Goal: Task Accomplishment & Management: Complete application form

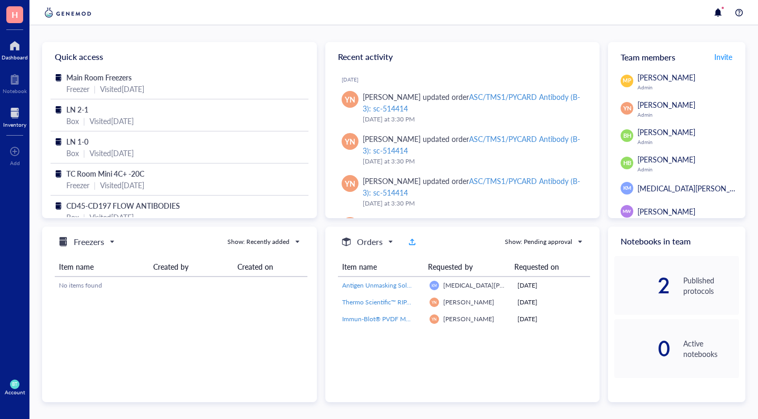
click at [16, 122] on div "Inventory" at bounding box center [14, 125] width 23 height 6
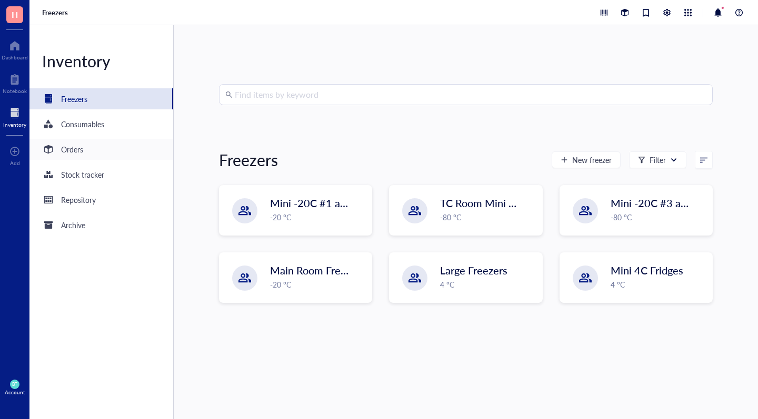
click at [69, 148] on div "Orders" at bounding box center [72, 150] width 22 height 12
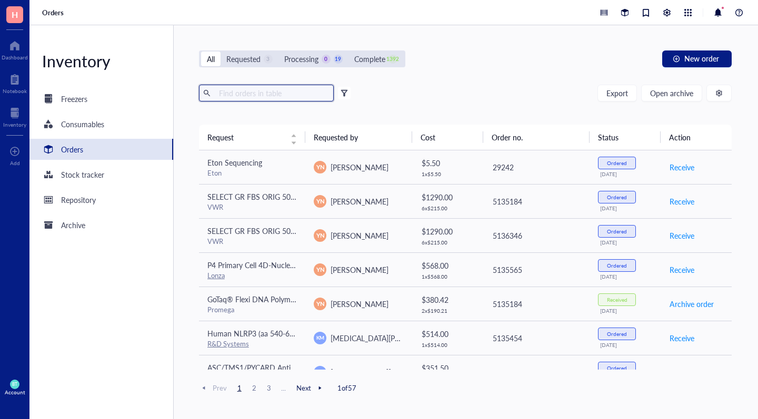
click at [250, 94] on input "text" at bounding box center [272, 93] width 115 height 16
click at [702, 46] on div "All Requested 3 Processing 0 19 Complete 1392 New order Export Open archive Fil…" at bounding box center [465, 222] width 583 height 394
click at [697, 55] on span "New order" at bounding box center [701, 58] width 35 height 8
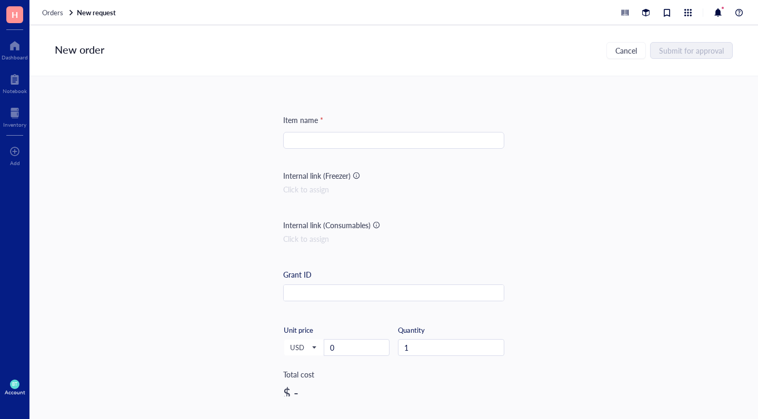
click at [342, 139] on input "search" at bounding box center [393, 141] width 208 height 16
type input "FOXO1 antibody"
click at [420, 195] on div "Internal link (Freezer) Click to assign" at bounding box center [393, 191] width 221 height 42
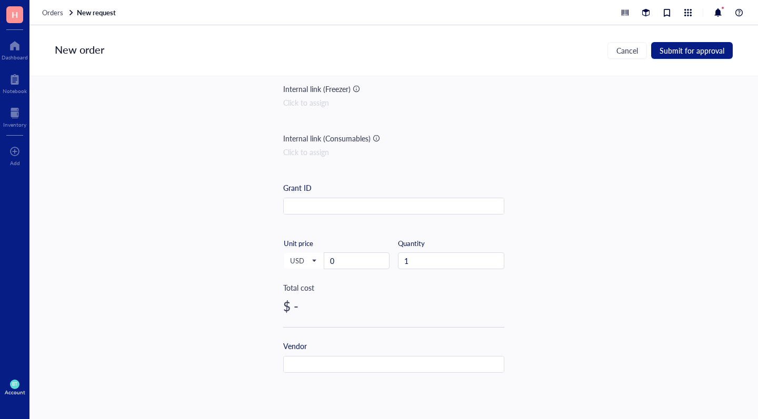
scroll to position [89, 0]
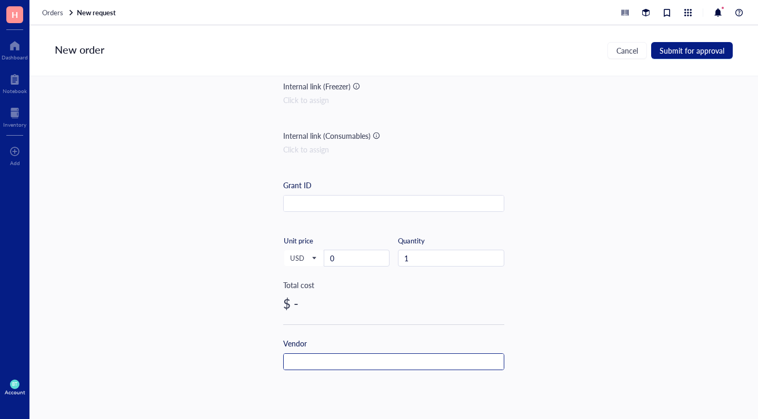
click at [320, 363] on input "text" at bounding box center [394, 362] width 220 height 17
click at [293, 365] on input "c" at bounding box center [394, 362] width 220 height 17
click at [299, 362] on input "text" at bounding box center [394, 362] width 220 height 17
click at [297, 362] on input "C" at bounding box center [394, 362] width 220 height 17
click at [306, 359] on input "Ce" at bounding box center [394, 362] width 220 height 17
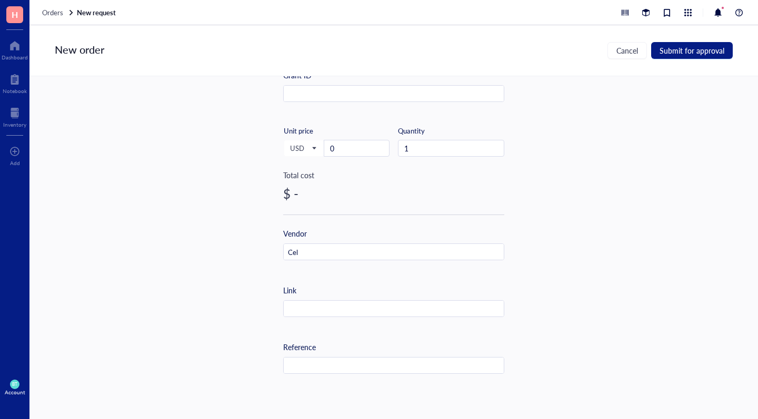
scroll to position [203, 0]
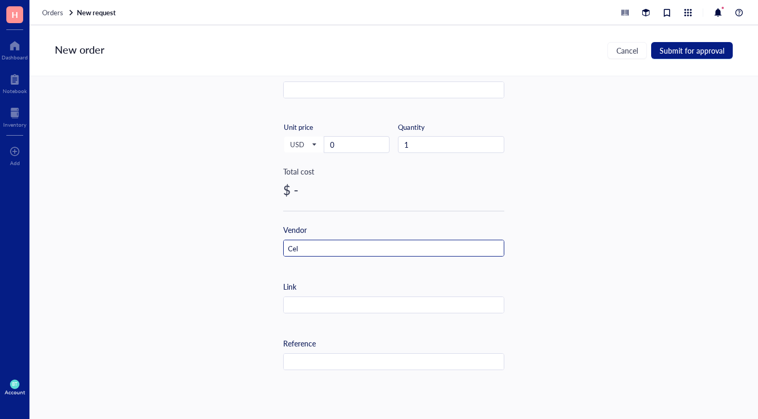
click at [304, 248] on input "Cel" at bounding box center [394, 248] width 220 height 17
drag, startPoint x: 297, startPoint y: 246, endPoint x: 251, endPoint y: 246, distance: 45.2
click at [251, 246] on div "Item name * FOXO1 antibody Internal link (Freezer) Click to assign Internal lin…" at bounding box center [393, 236] width 728 height 320
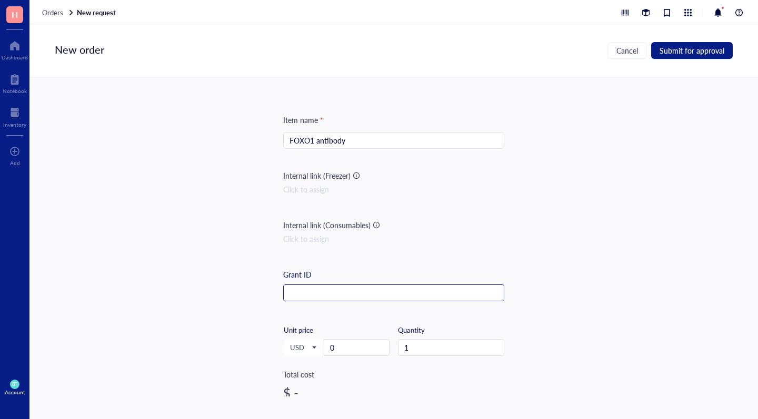
scroll to position [0, 0]
click at [308, 294] on input "text" at bounding box center [394, 293] width 220 height 17
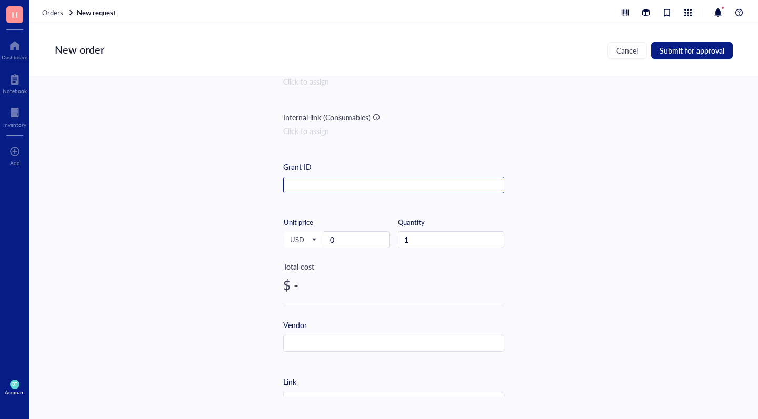
scroll to position [121, 0]
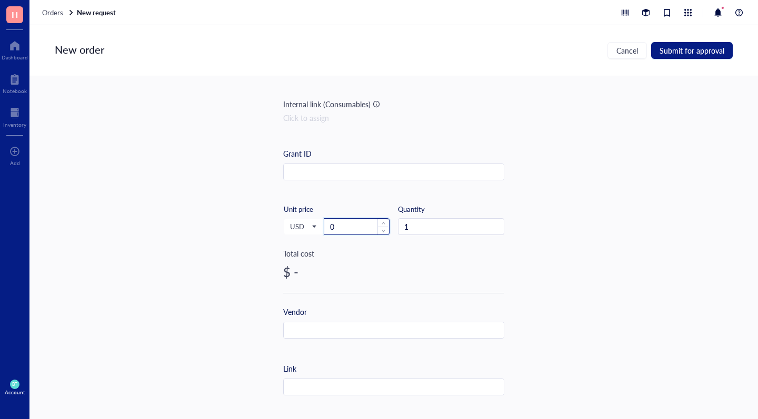
click at [344, 229] on input "0" at bounding box center [356, 227] width 65 height 16
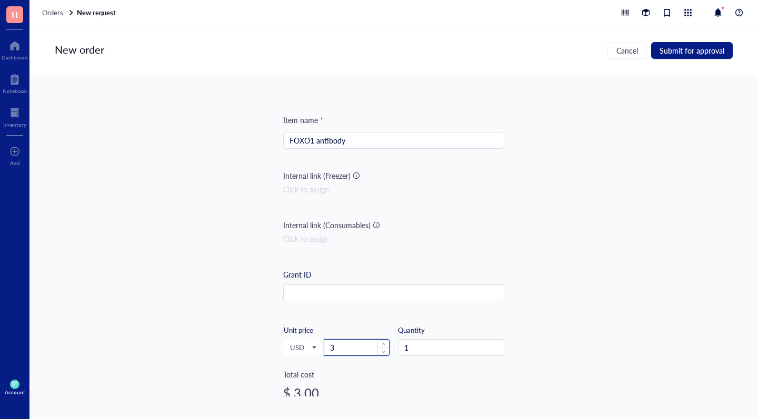
click at [338, 350] on input "3" at bounding box center [356, 348] width 65 height 16
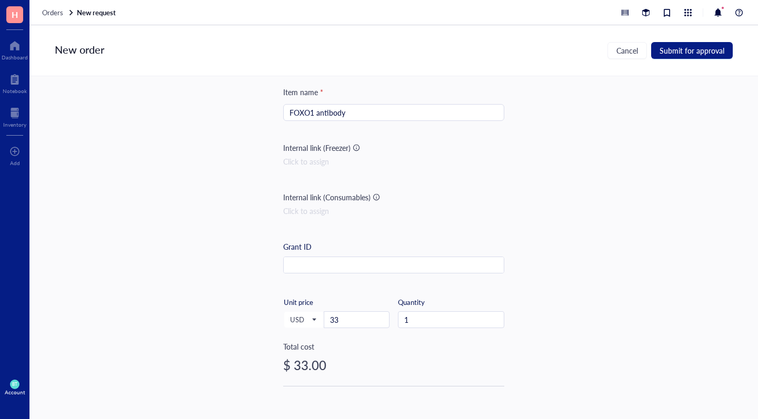
scroll to position [33, 0]
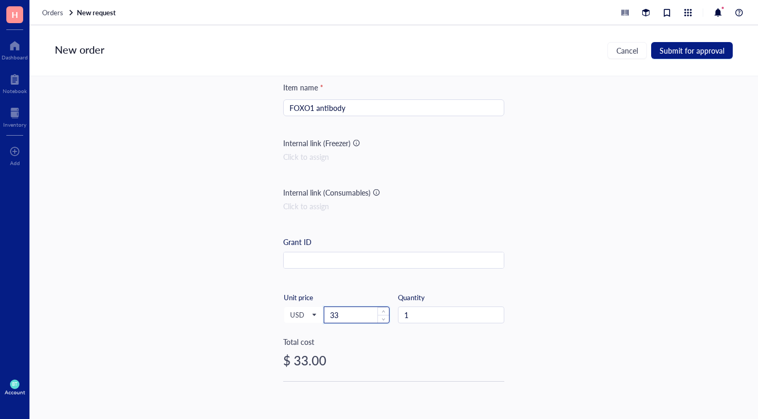
click at [347, 317] on input "33" at bounding box center [356, 315] width 65 height 16
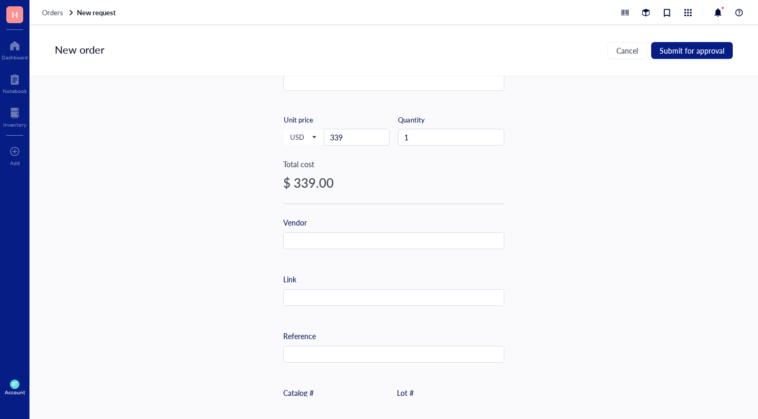
scroll to position [235, 0]
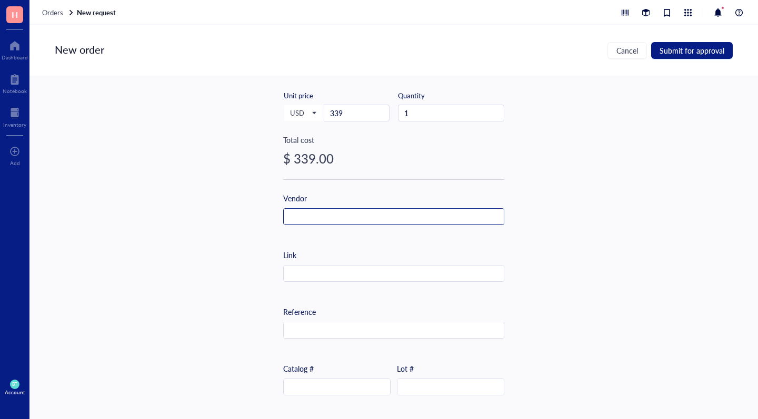
click at [299, 224] on input "text" at bounding box center [394, 217] width 220 height 17
drag, startPoint x: 291, startPoint y: 213, endPoint x: 280, endPoint y: 213, distance: 11.0
click at [280, 213] on div "Item name * FOXO1 antibody Internal link (Freezer) Click to assign Internal lin…" at bounding box center [393, 236] width 728 height 320
click at [376, 211] on input "text" at bounding box center [394, 217] width 220 height 17
click at [300, 221] on input "c" at bounding box center [394, 217] width 220 height 17
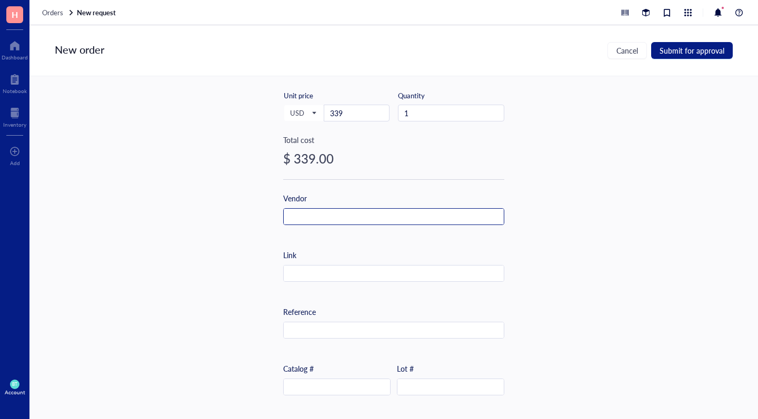
click at [292, 214] on input "text" at bounding box center [394, 217] width 220 height 17
click at [313, 388] on input "text" at bounding box center [337, 387] width 106 height 17
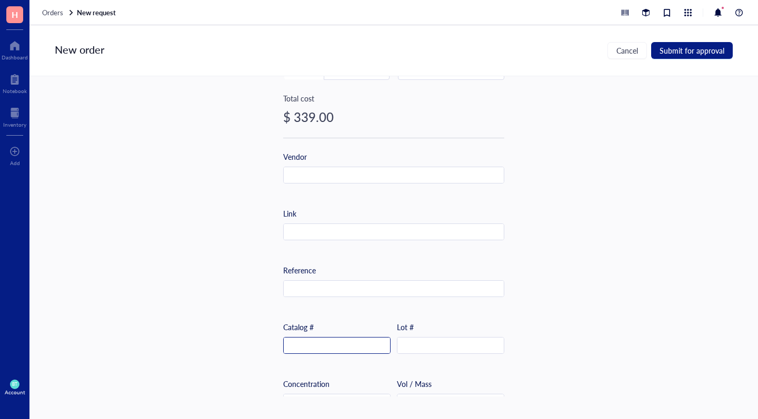
scroll to position [278, 0]
click at [420, 276] on div "Reference" at bounding box center [393, 279] width 221 height 33
click at [308, 170] on input "text" at bounding box center [394, 174] width 220 height 17
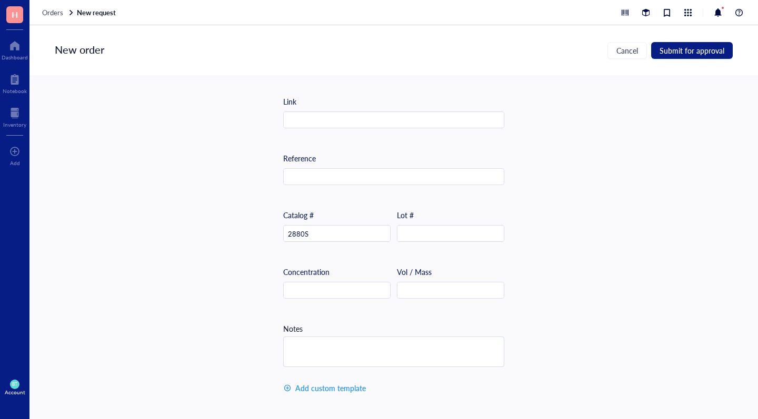
scroll to position [392, 0]
click at [423, 290] on input "text" at bounding box center [450, 290] width 106 height 17
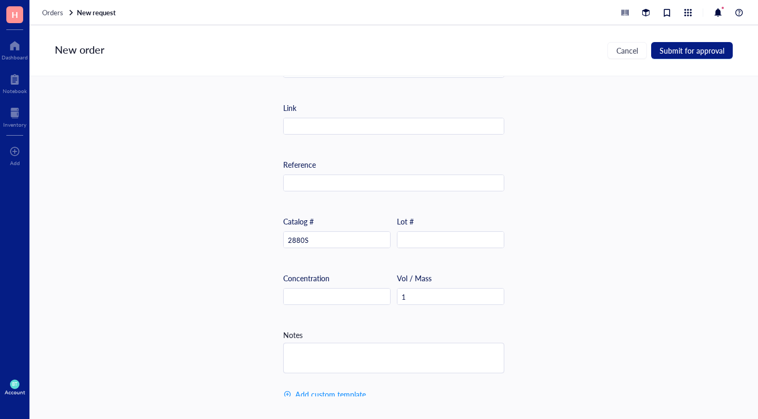
scroll to position [382, 0]
click at [413, 300] on input "1" at bounding box center [450, 296] width 106 height 17
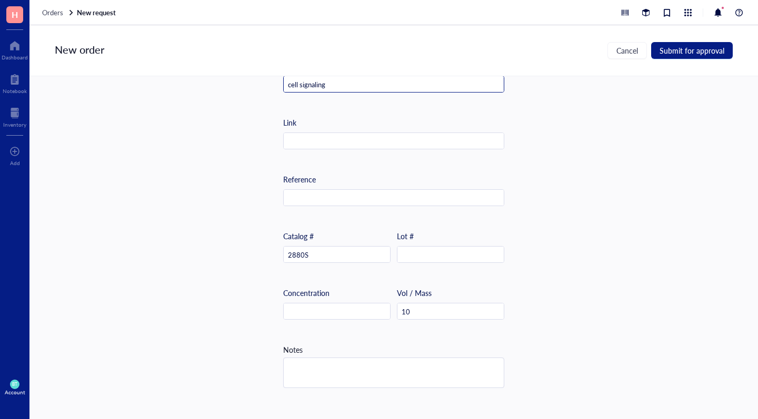
scroll to position [370, 0]
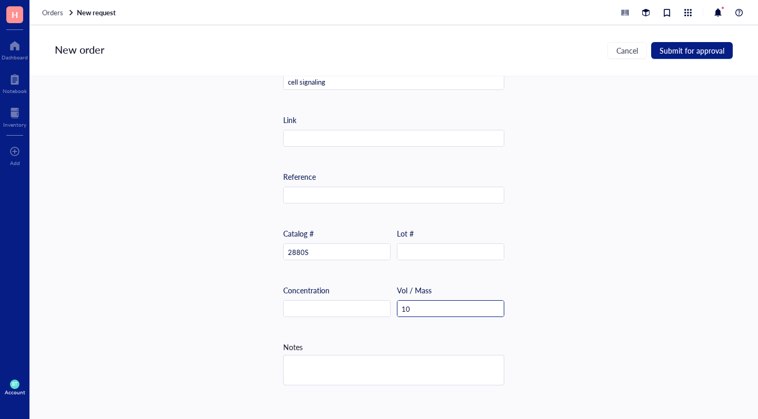
click at [408, 306] on input "10" at bounding box center [450, 309] width 106 height 17
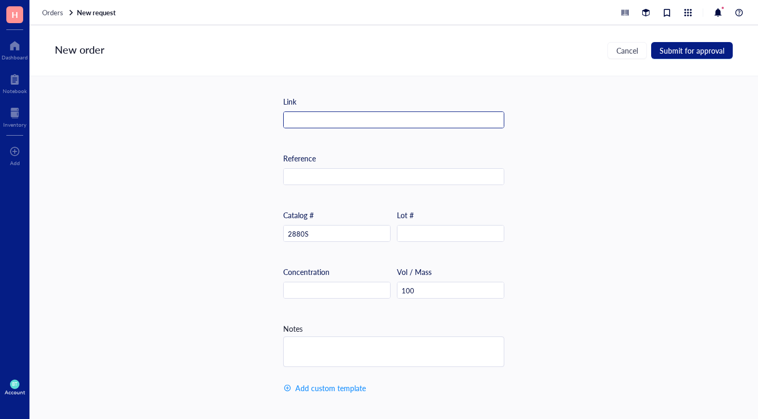
scroll to position [392, 0]
click at [687, 54] on span "Submit for approval" at bounding box center [691, 50] width 65 height 8
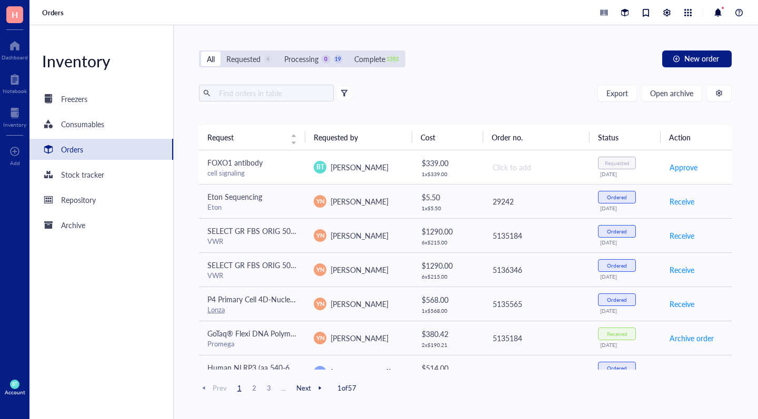
click at [254, 167] on span "FOXO1 antibody" at bounding box center [234, 162] width 55 height 11
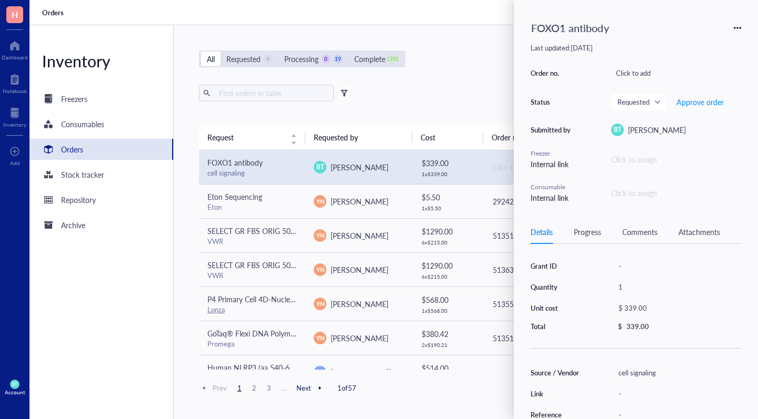
click at [738, 30] on icon at bounding box center [736, 27] width 7 height 7
click at [714, 197] on div "Click to assign" at bounding box center [676, 193] width 130 height 12
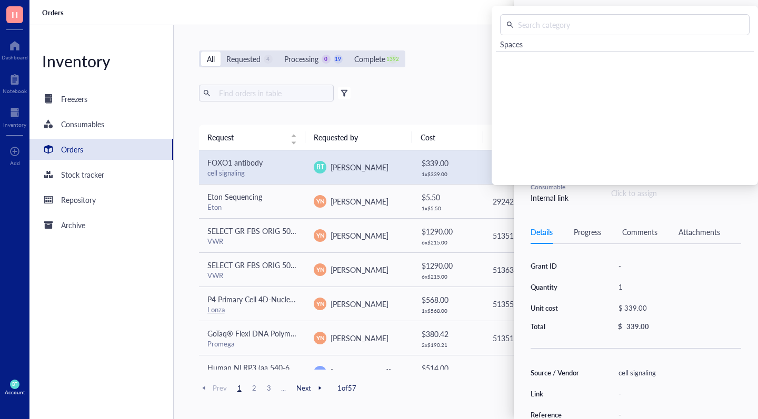
click at [539, 396] on div "Link" at bounding box center [557, 393] width 54 height 9
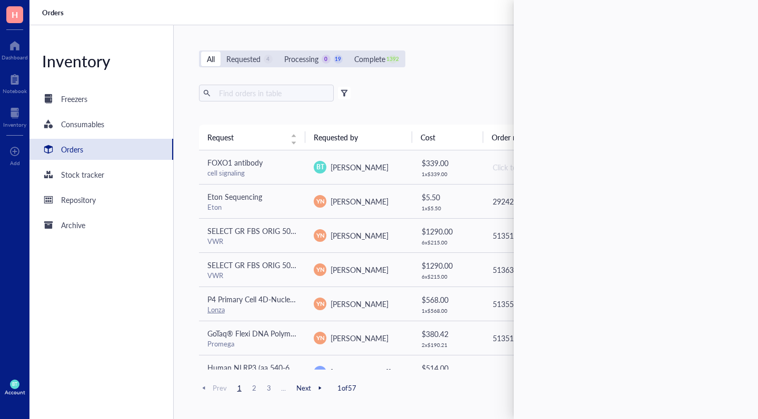
click at [500, 84] on div "All Requested 4 Processing 0 19 Complete 1392 New order Export Open archive Fil…" at bounding box center [465, 222] width 583 height 394
